Goal: Task Accomplishment & Management: Use online tool/utility

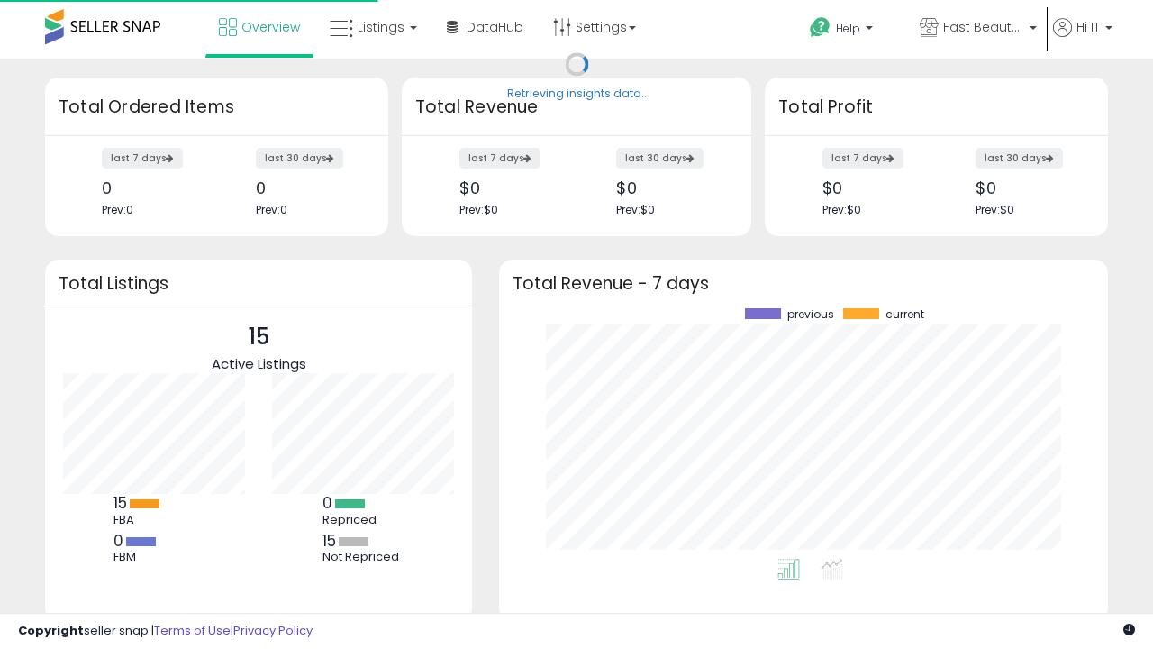
scroll to position [250, 573]
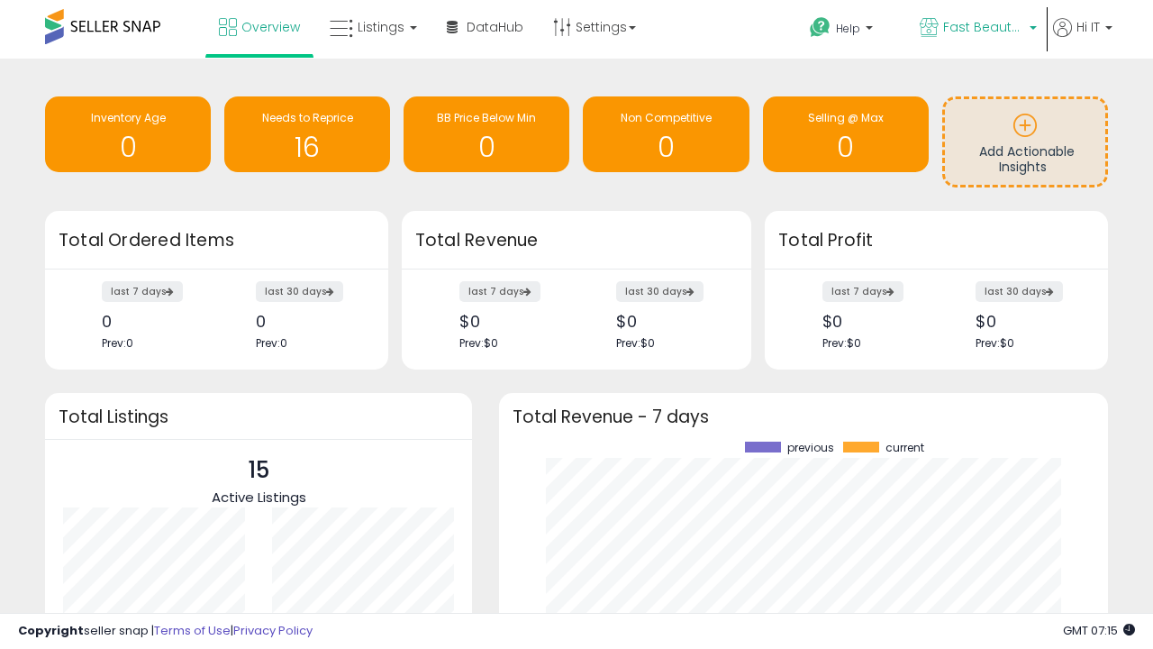
click at [976, 29] on span "Fast Beauty ([GEOGRAPHIC_DATA])" at bounding box center [983, 27] width 81 height 18
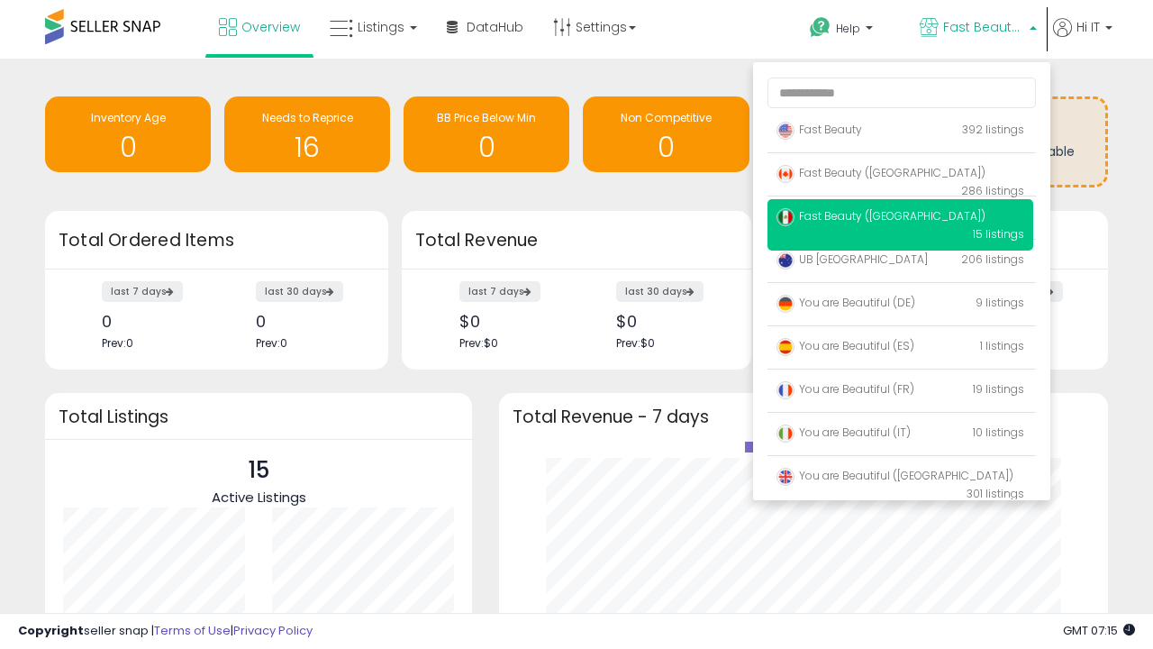
click at [900, 132] on p "Fast Beauty 392 listings" at bounding box center [900, 131] width 266 height 36
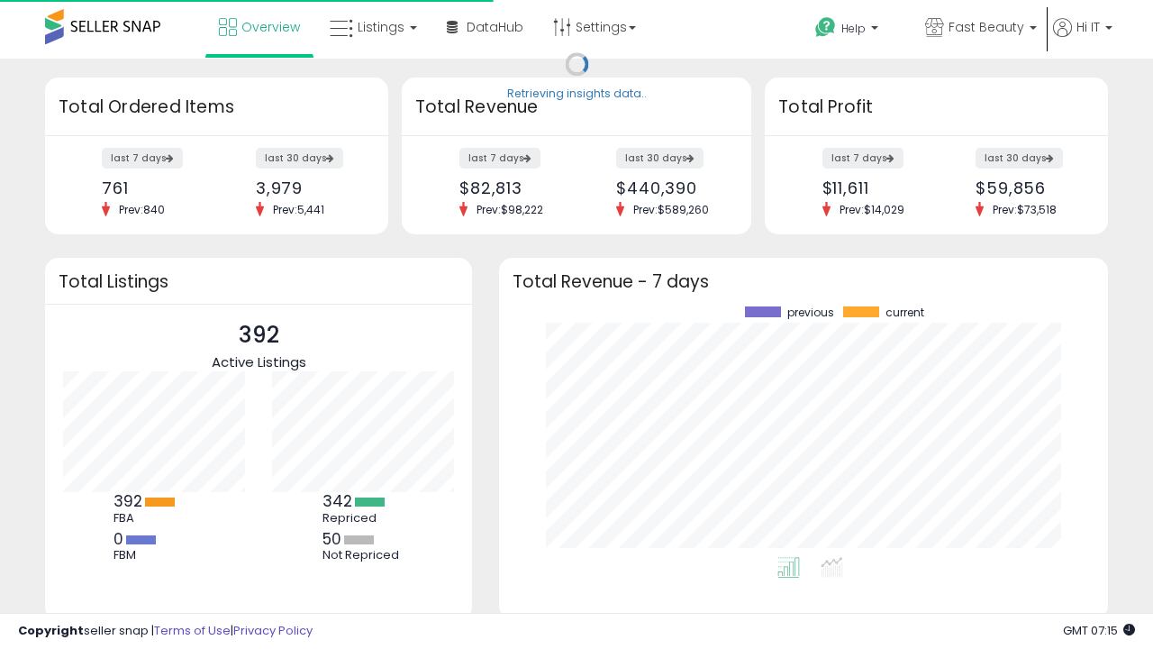
scroll to position [250, 573]
click at [371, 27] on span "Listings" at bounding box center [381, 27] width 47 height 18
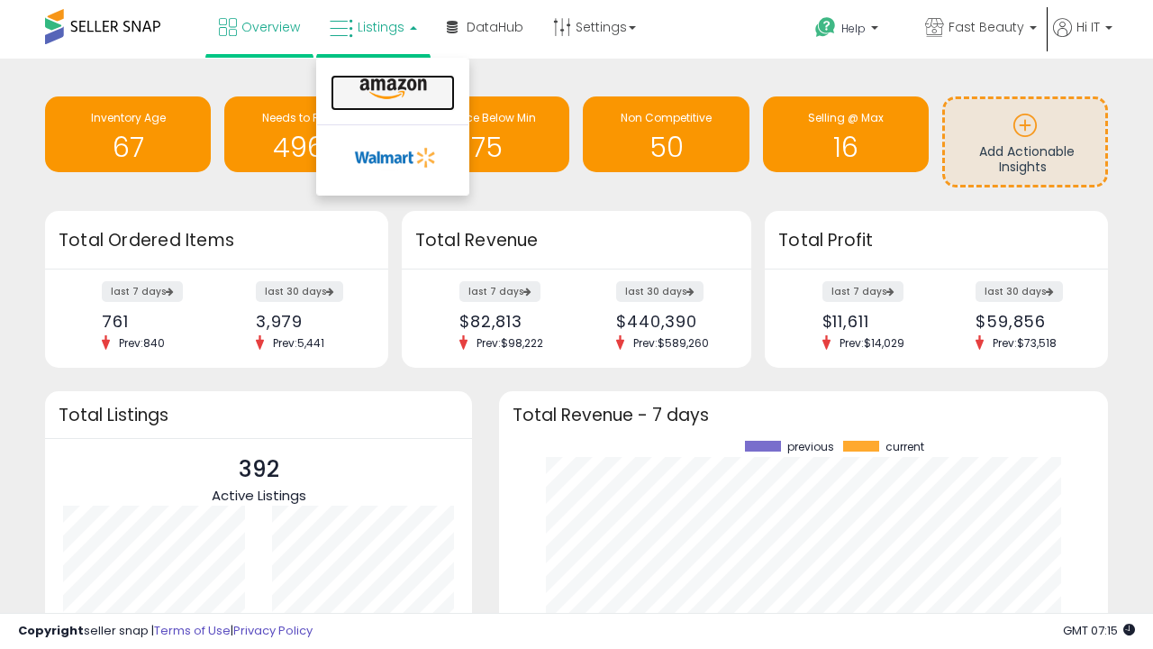
click at [391, 89] on icon at bounding box center [393, 88] width 78 height 23
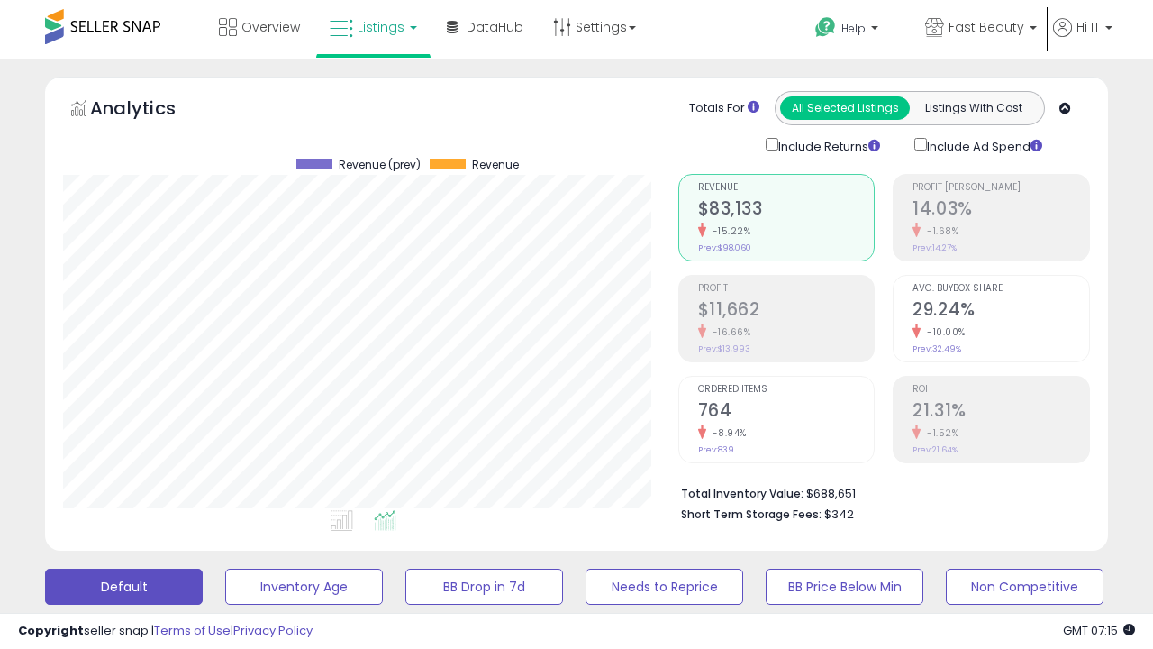
scroll to position [369, 614]
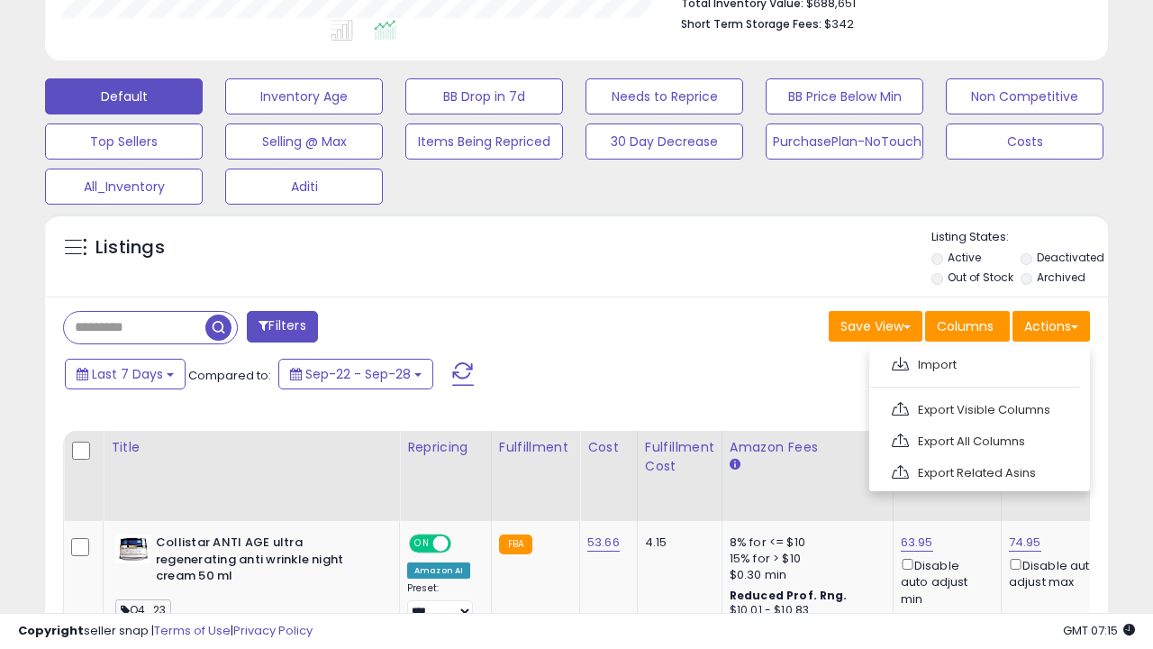
click at [900, 361] on span at bounding box center [900, 364] width 17 height 14
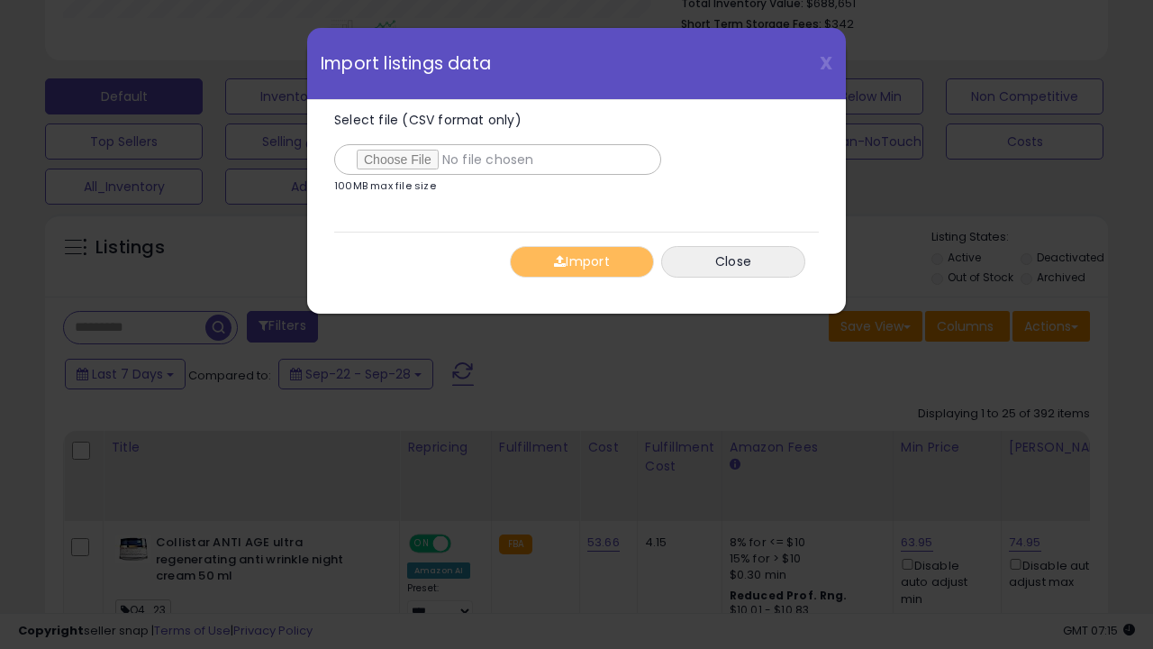
type input "**********"
click at [581, 261] on button "Import" at bounding box center [582, 262] width 144 height 32
